Goal: Information Seeking & Learning: Learn about a topic

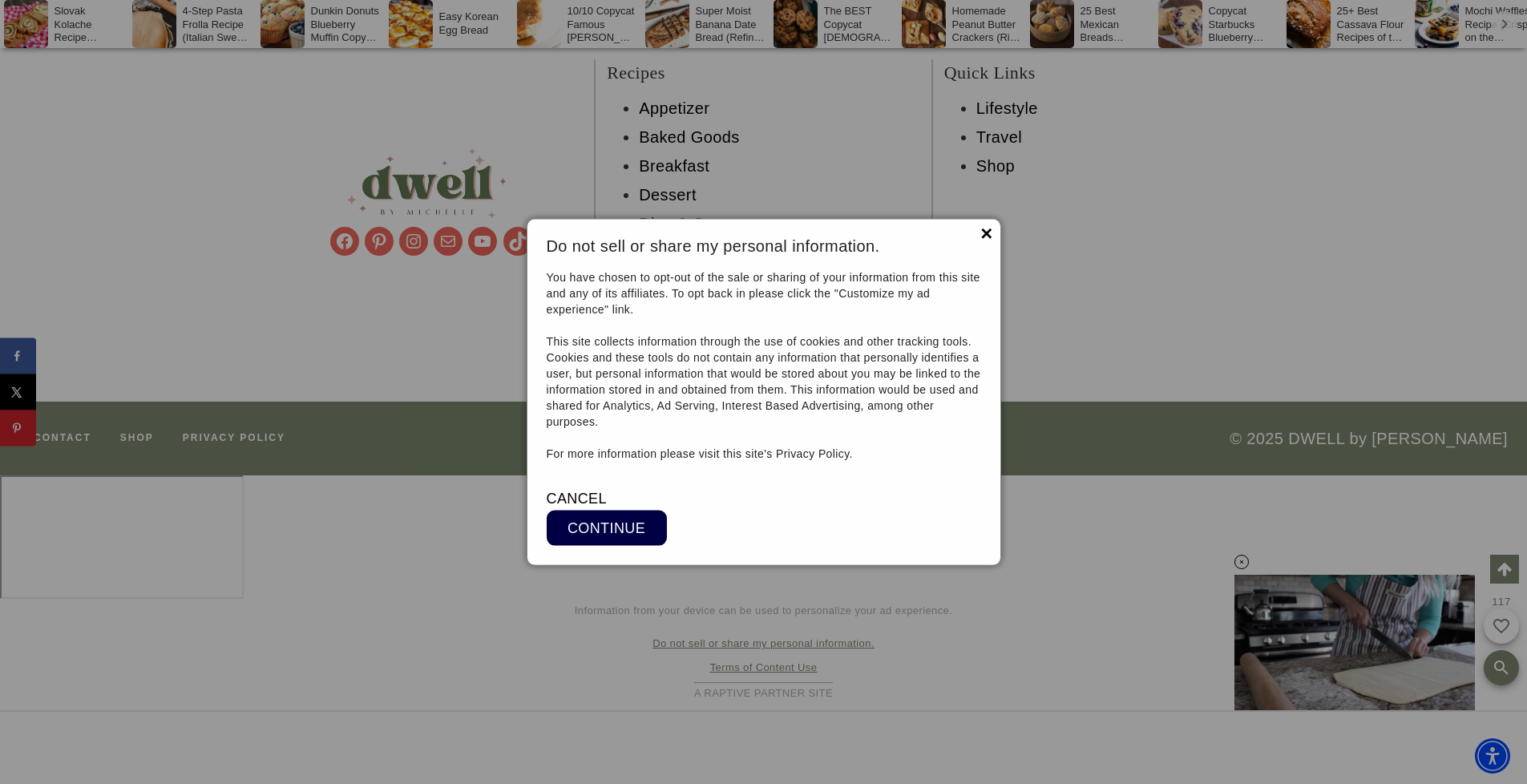
scroll to position [22665, 0]
